Goal: Information Seeking & Learning: Check status

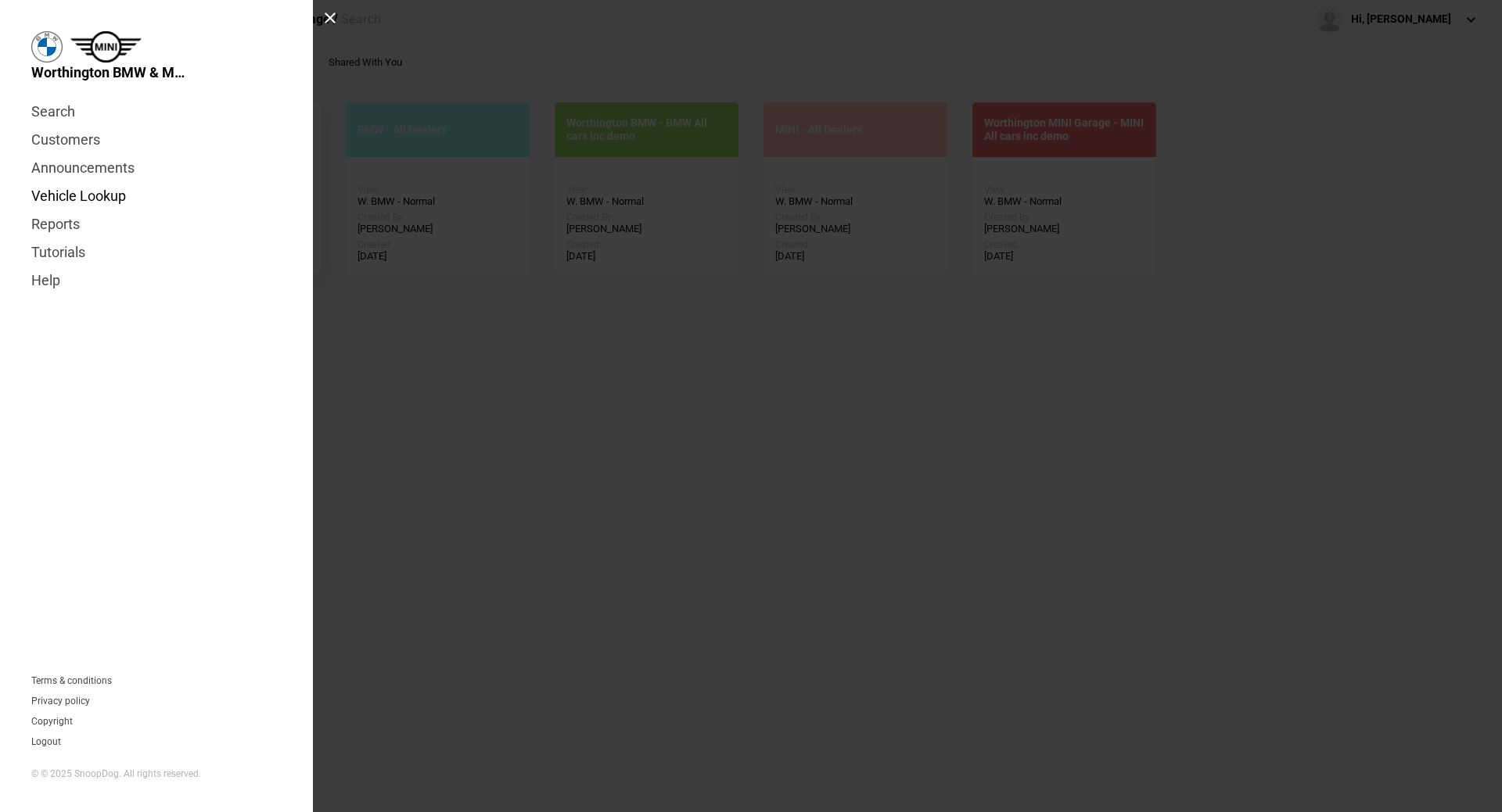
click at [79, 194] on link "Vehicle Lookup" at bounding box center [157, 196] width 251 height 28
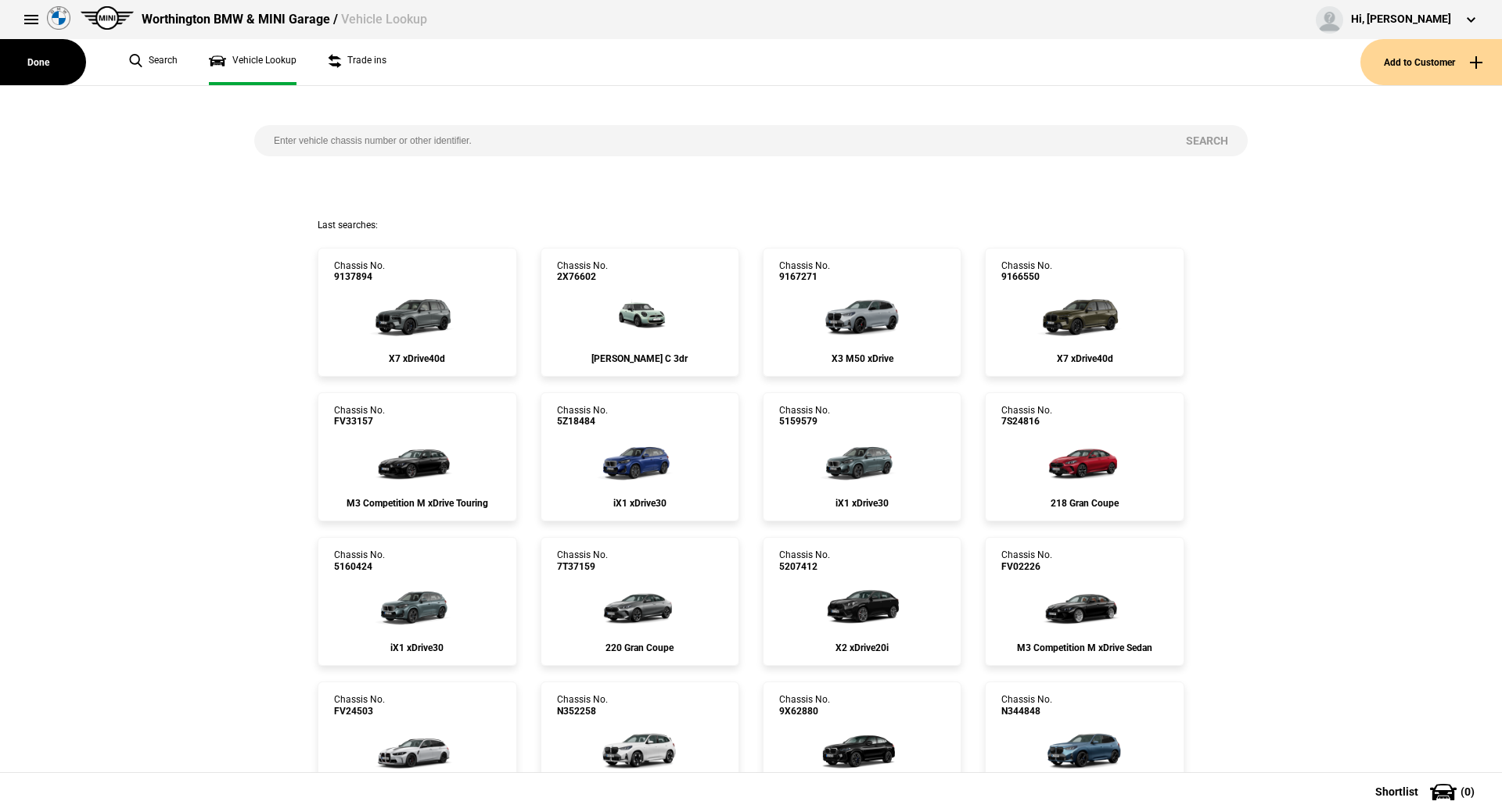
click at [341, 155] on div "Search" at bounding box center [750, 153] width 1017 height 133
paste input "1523250"
type input "1523250"
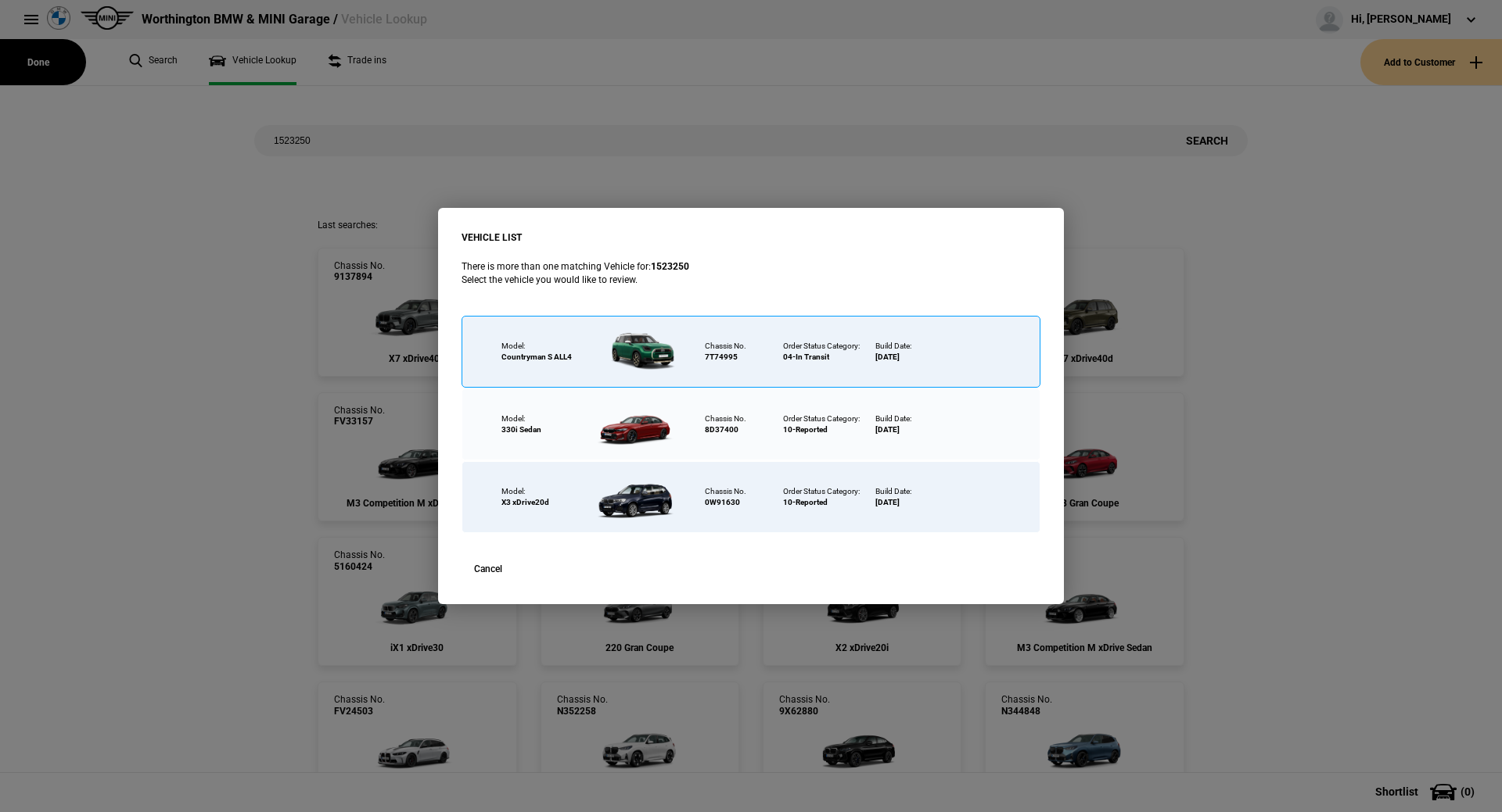
click at [651, 366] on div at bounding box center [638, 352] width 101 height 55
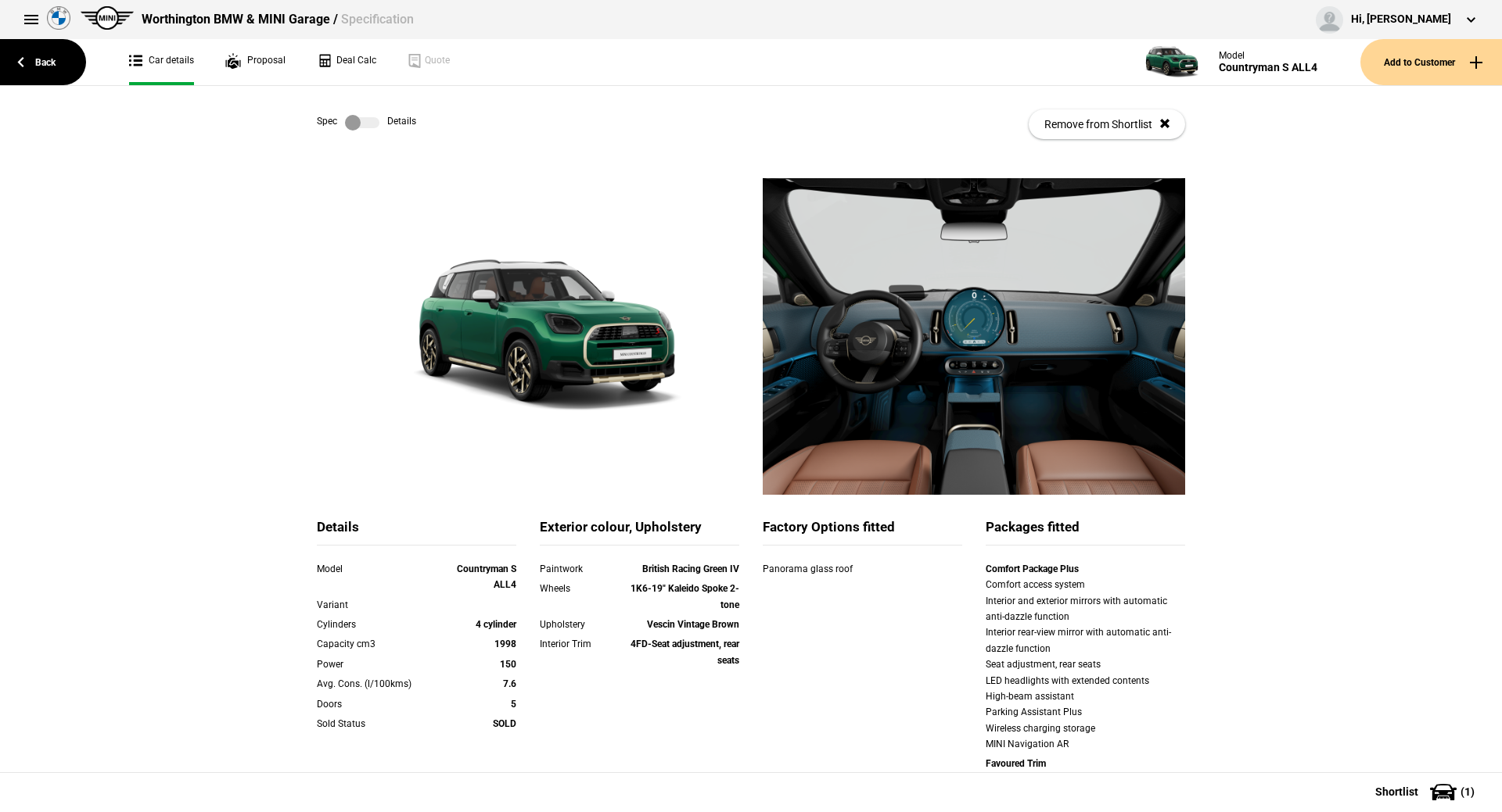
click at [359, 123] on label at bounding box center [362, 123] width 34 height 15
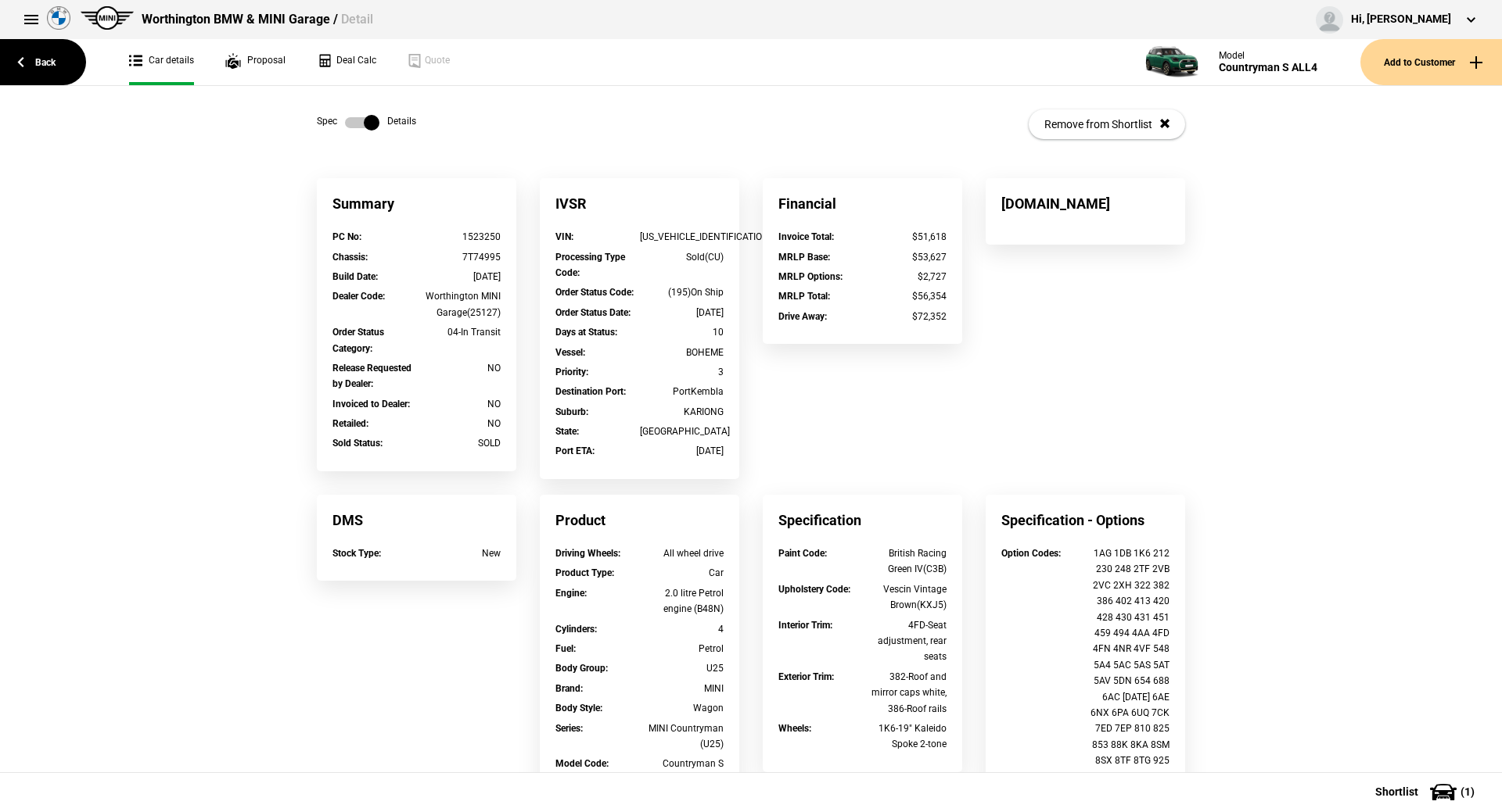
click at [359, 123] on label at bounding box center [362, 123] width 34 height 15
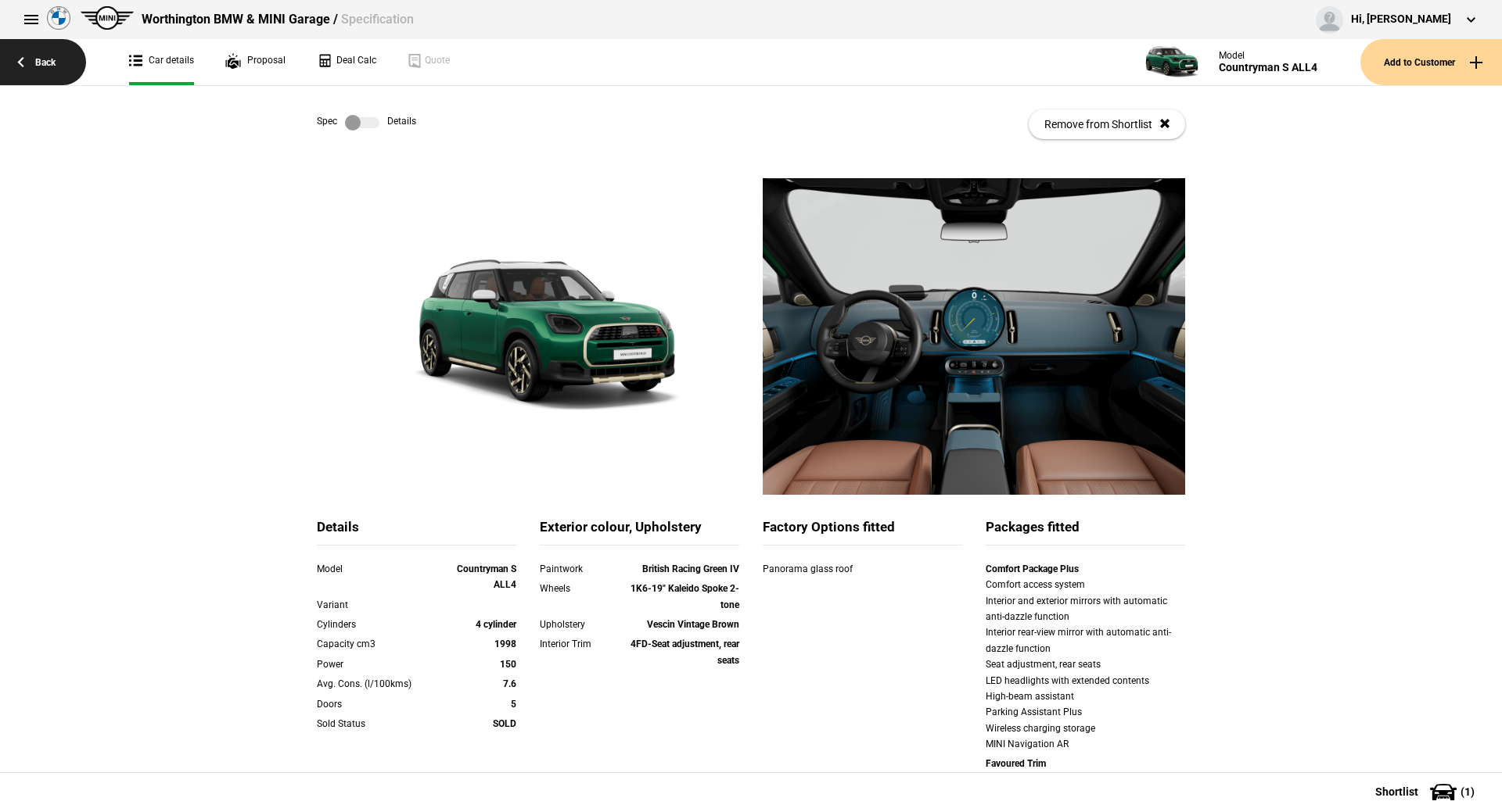
click at [65, 67] on link "Back" at bounding box center [43, 62] width 86 height 46
